Goal: Book appointment/travel/reservation

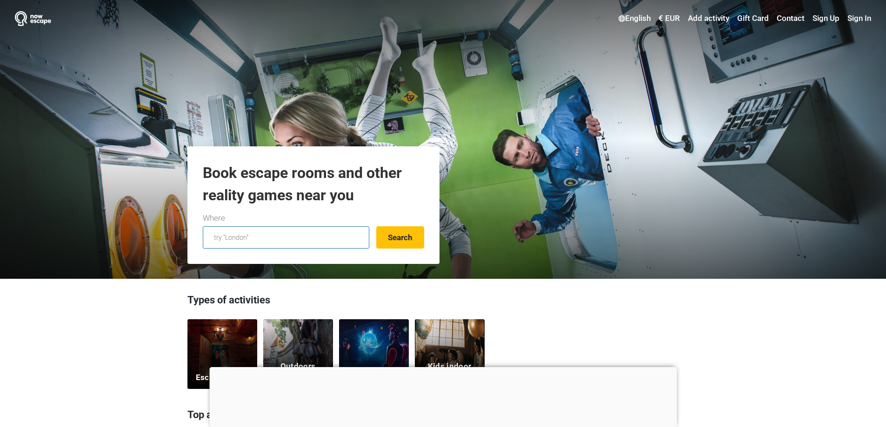
click at [305, 234] on input "text" at bounding box center [286, 238] width 167 height 22
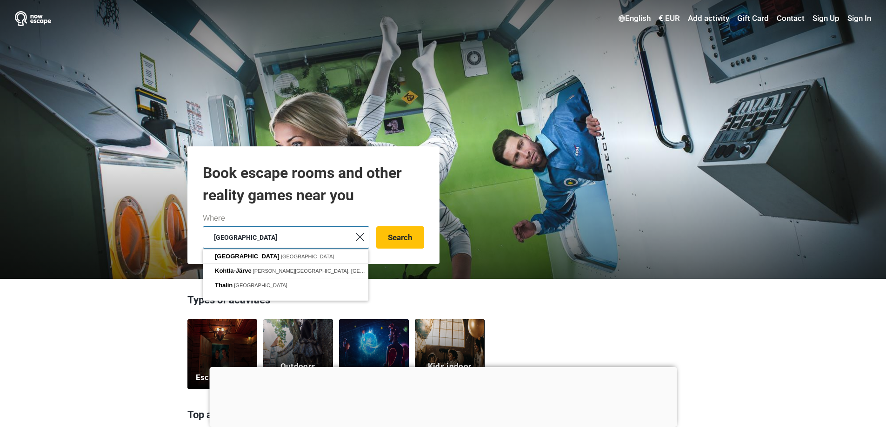
type input "tallinn"
click at [376, 227] on button "Search" at bounding box center [400, 238] width 48 height 22
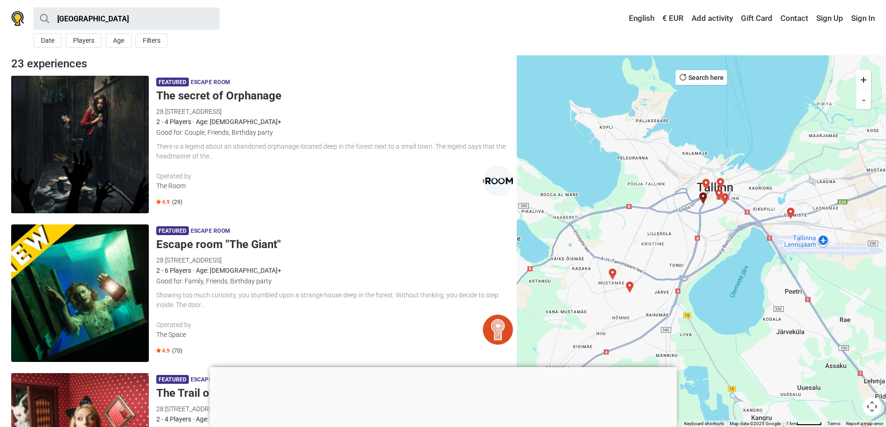
click at [271, 267] on div "2 - 6 Players · Age: [DEMOGRAPHIC_DATA]+" at bounding box center [334, 271] width 357 height 10
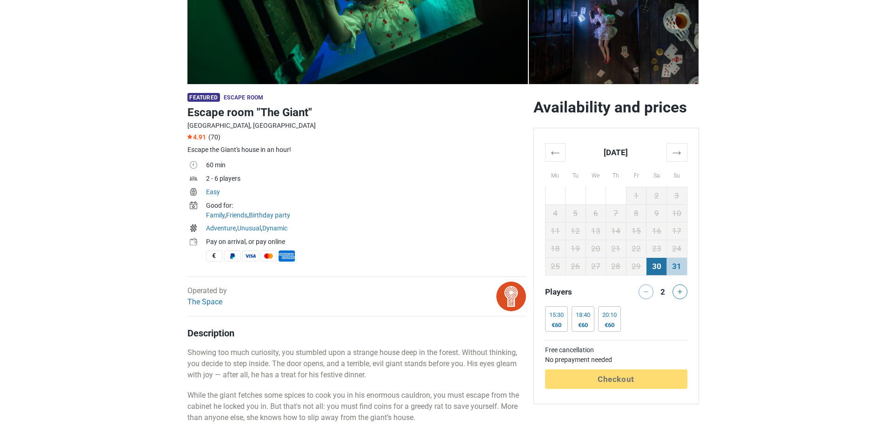
scroll to position [198, 0]
